Goal: Information Seeking & Learning: Check status

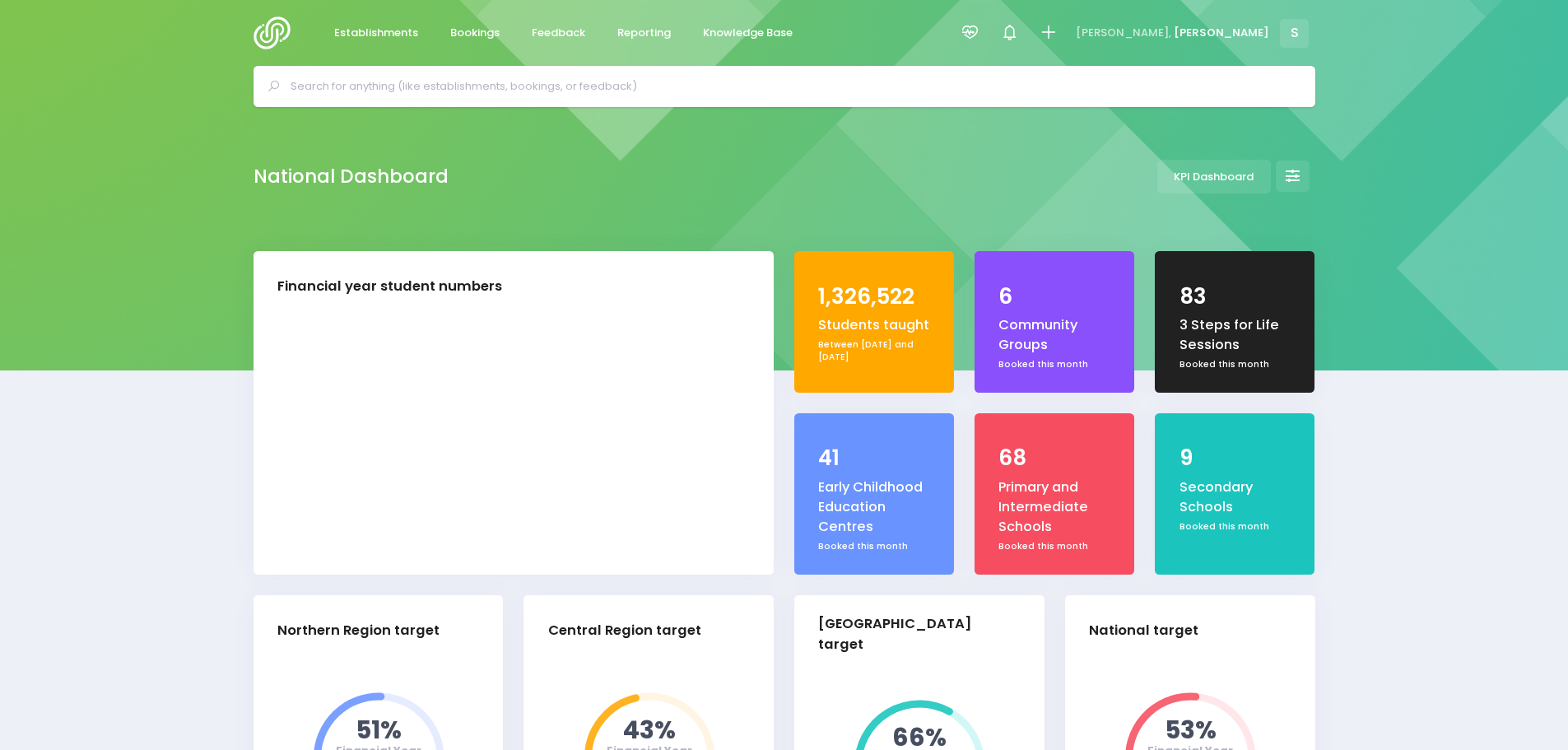
select select "5"
drag, startPoint x: 566, startPoint y: 44, endPoint x: 575, endPoint y: 71, distance: 28.5
click at [566, 44] on link "Feedback" at bounding box center [558, 33] width 81 height 32
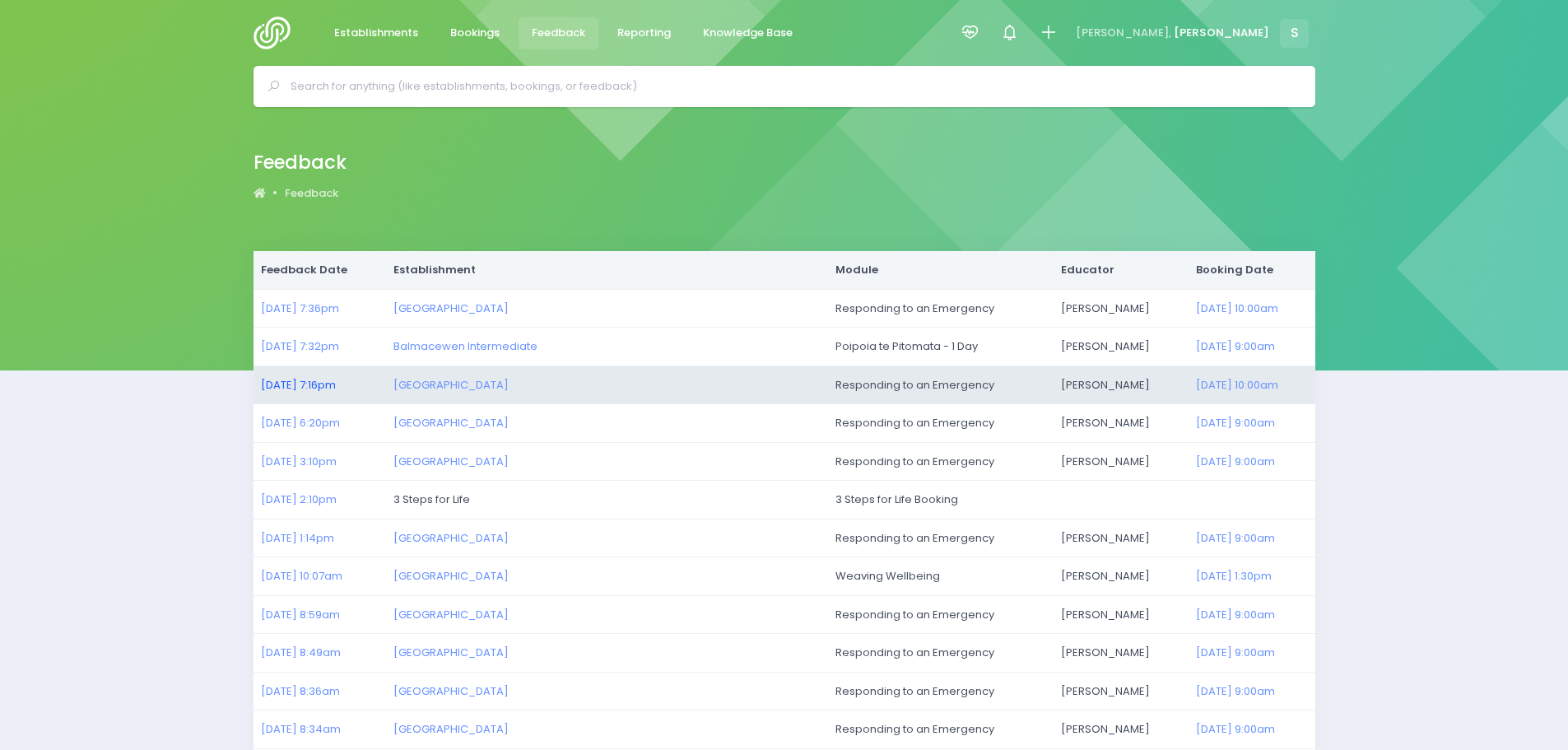
click at [320, 381] on link "25/08/2025 7:16pm" at bounding box center [298, 385] width 75 height 15
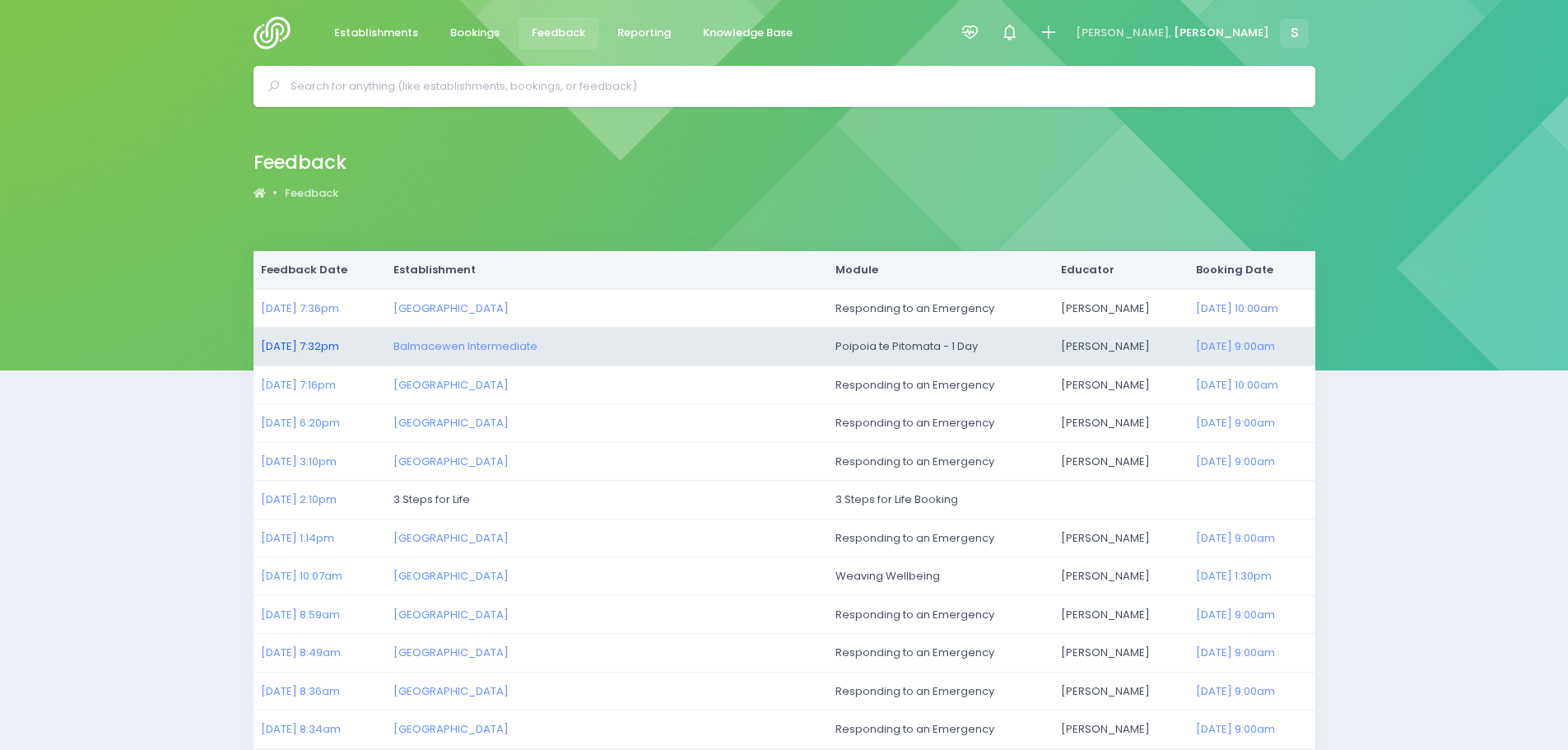
click at [306, 350] on link "25/08/2025 7:32pm" at bounding box center [300, 346] width 78 height 15
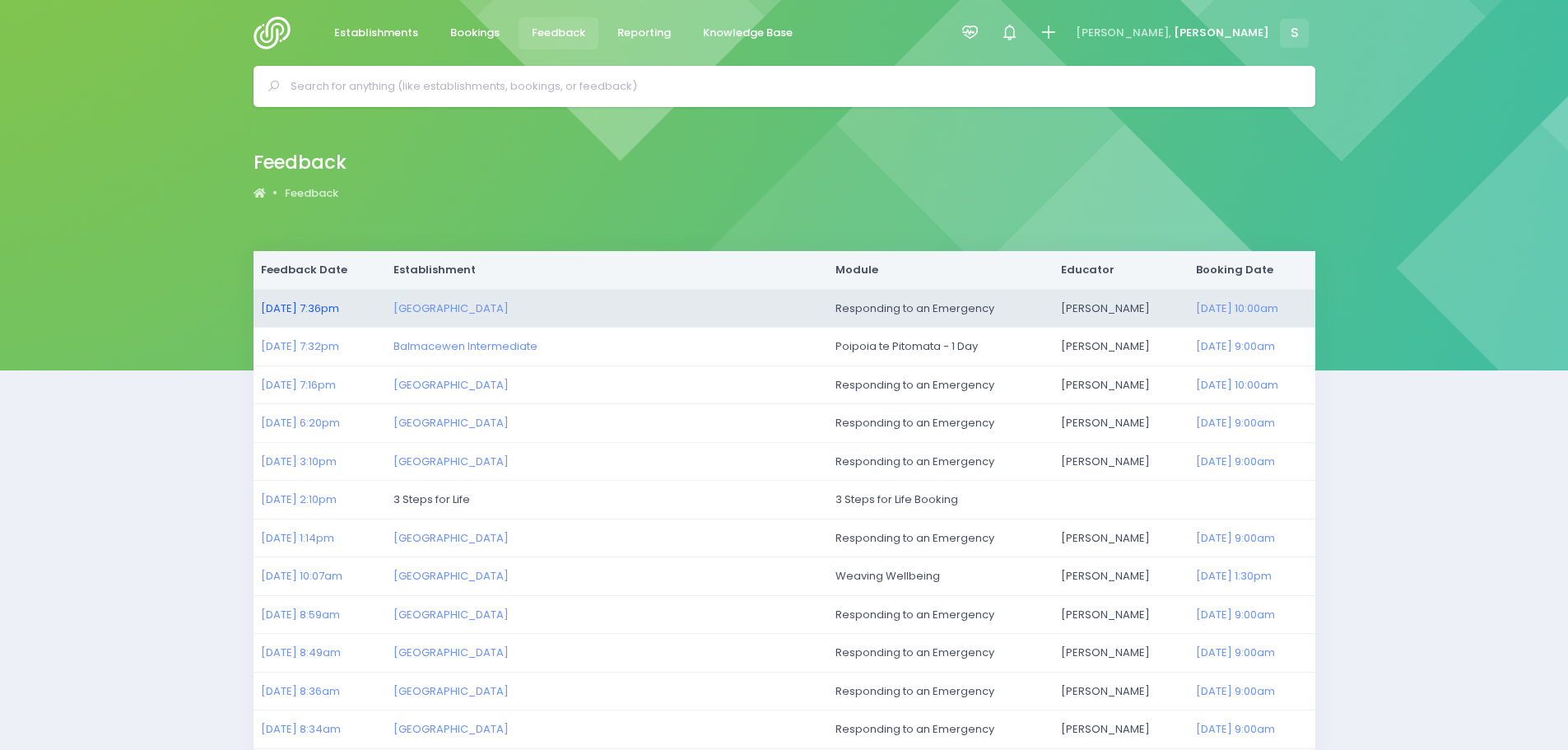
click at [321, 305] on link "25/08/2025 7:36pm" at bounding box center [300, 308] width 78 height 15
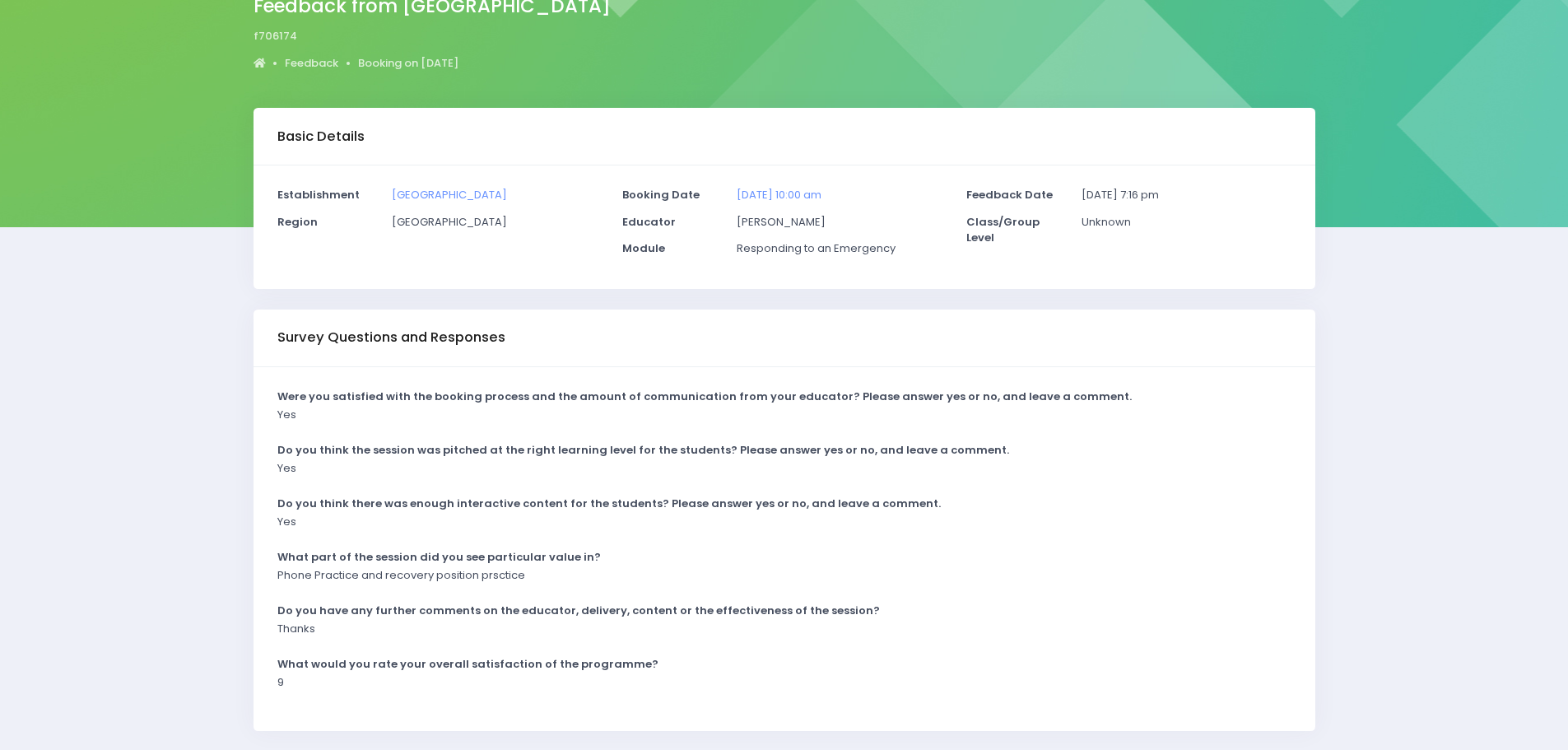
scroll to position [82, 0]
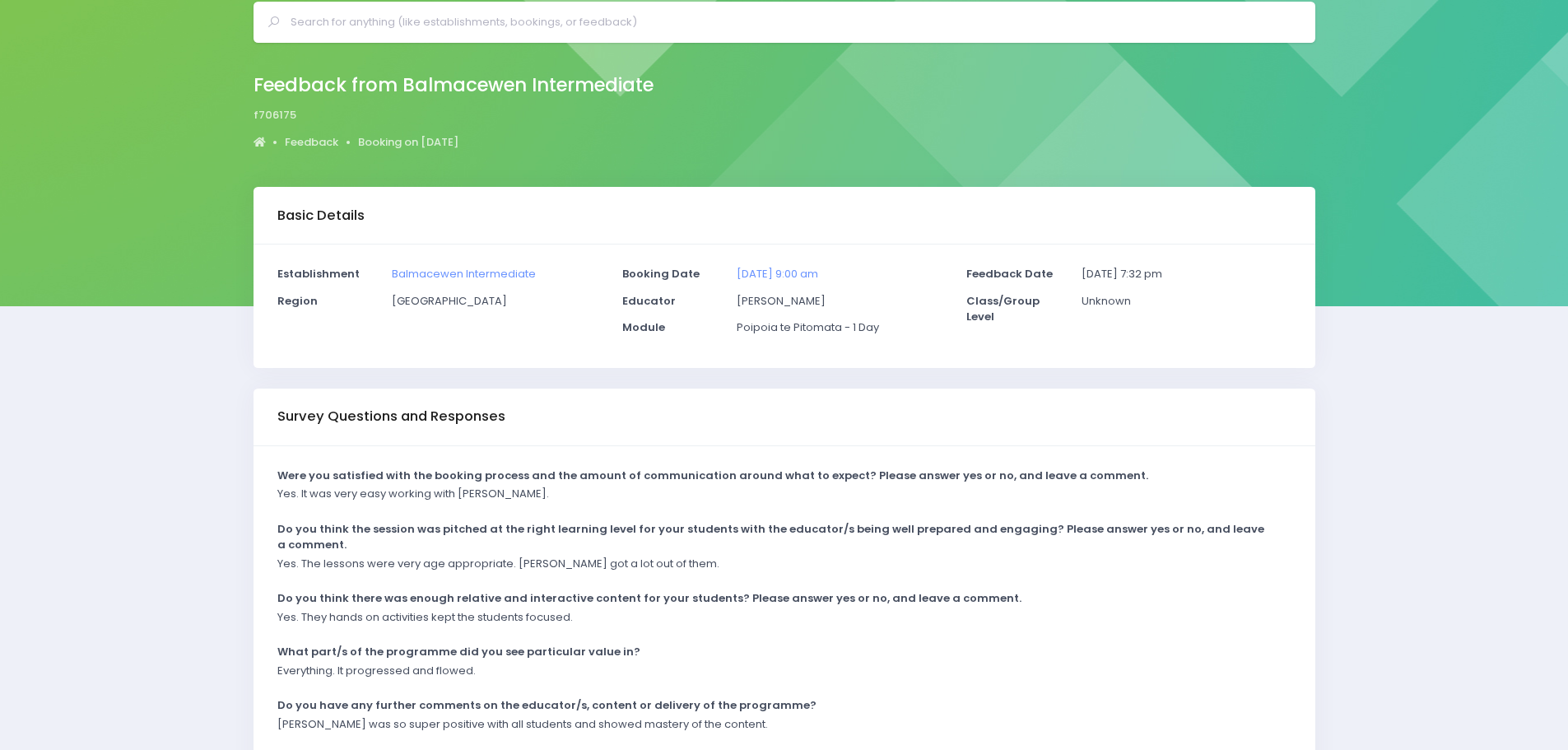
scroll to position [50, 0]
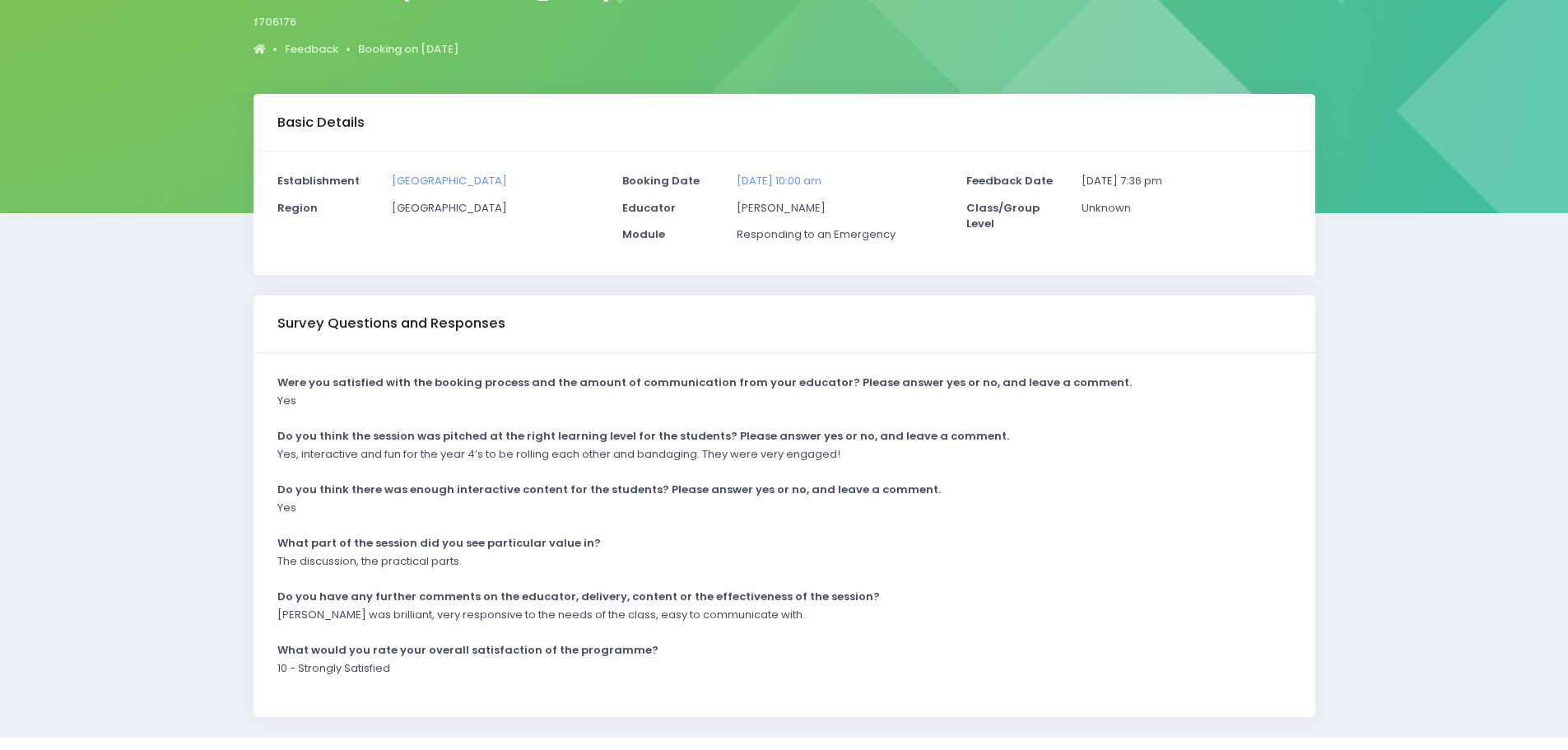
scroll to position [165, 0]
